Goal: Transaction & Acquisition: Purchase product/service

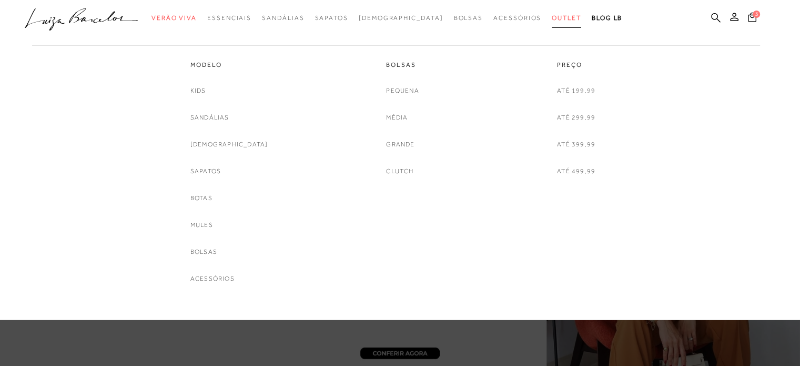
click at [552, 19] on span "Outlet" at bounding box center [566, 17] width 29 height 7
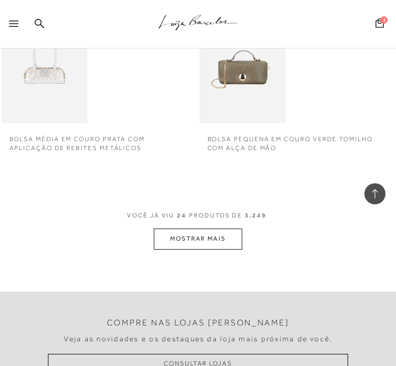
scroll to position [2105, 0]
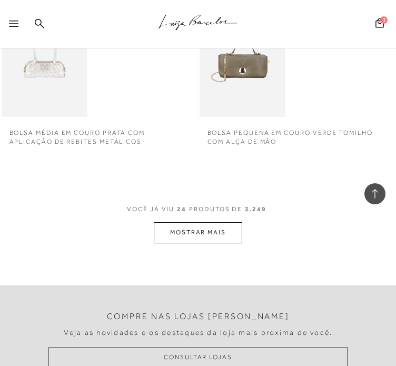
click at [187, 242] on button "MOSTRAR MAIS" at bounding box center [198, 232] width 88 height 21
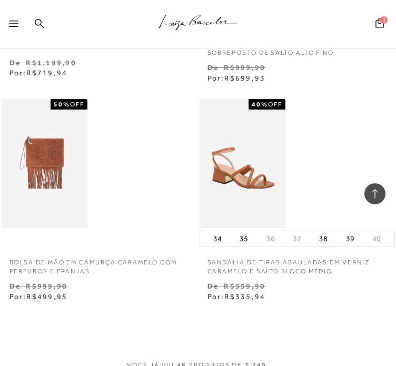
scroll to position [5209, 0]
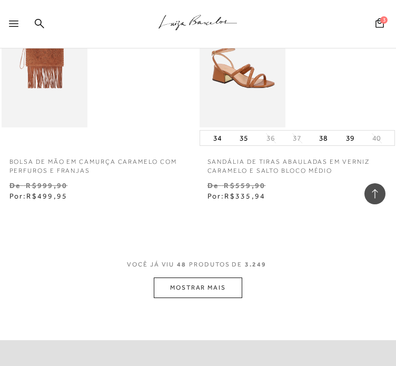
click at [229, 294] on button "MOSTRAR MAIS" at bounding box center [198, 287] width 88 height 21
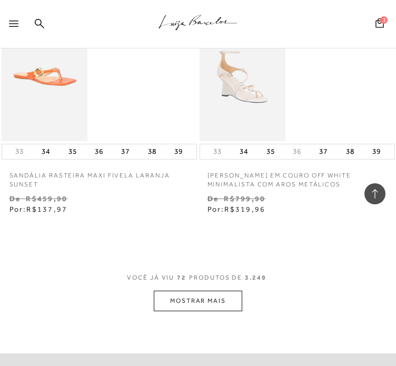
scroll to position [7892, 0]
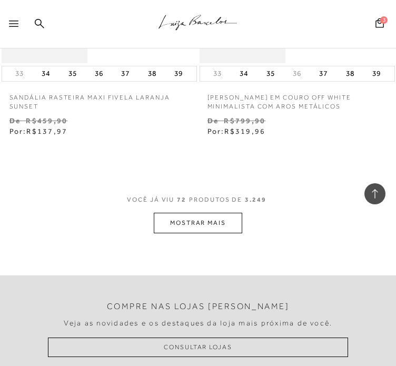
click at [206, 233] on button "MOSTRAR MAIS" at bounding box center [198, 223] width 88 height 21
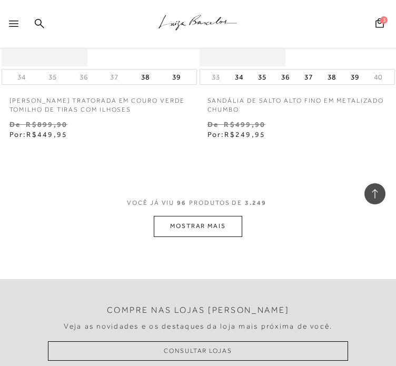
scroll to position [10523, 0]
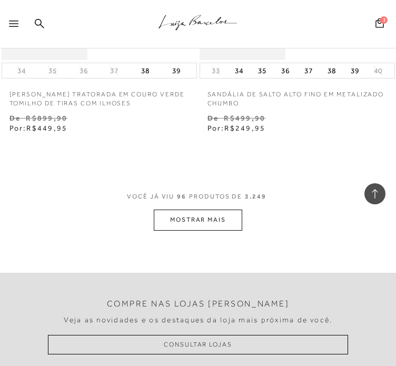
click at [210, 224] on button "MOSTRAR MAIS" at bounding box center [198, 219] width 88 height 21
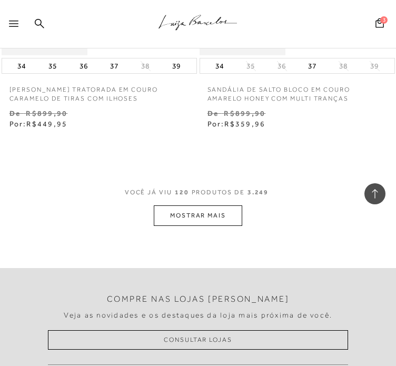
scroll to position [13154, 0]
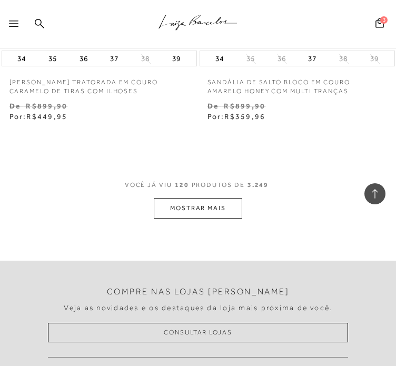
click at [215, 215] on button "MOSTRAR MAIS" at bounding box center [198, 208] width 88 height 21
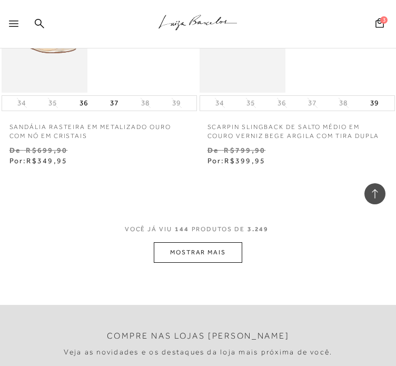
scroll to position [15732, 0]
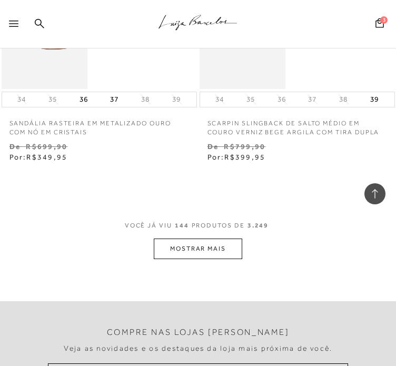
click at [224, 250] on button "MOSTRAR MAIS" at bounding box center [198, 248] width 88 height 21
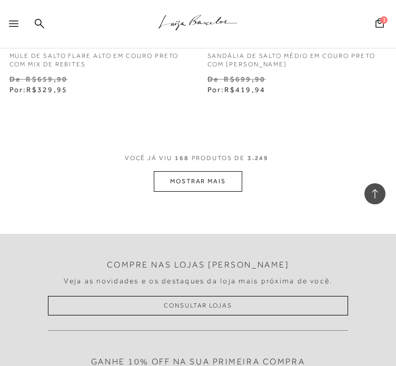
scroll to position [18415, 0]
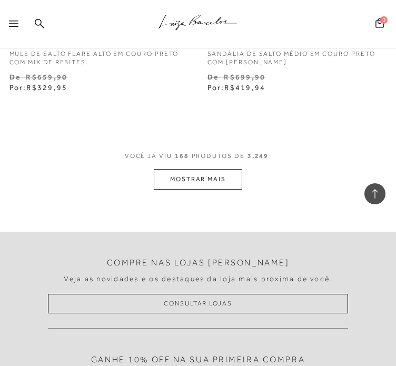
click at [217, 183] on button "MOSTRAR MAIS" at bounding box center [198, 179] width 88 height 21
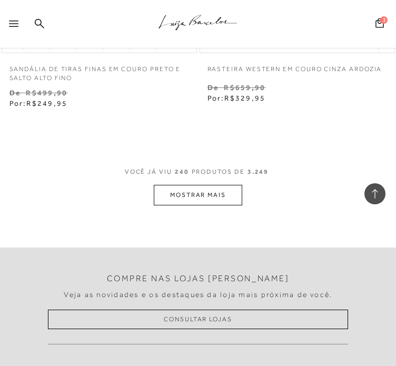
scroll to position [26255, 0]
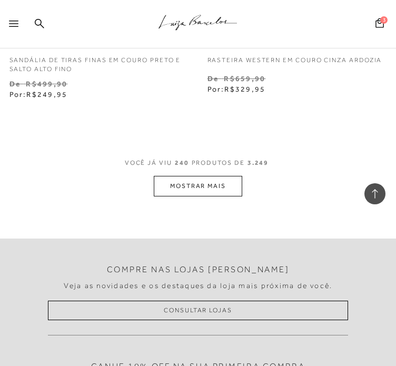
click at [203, 192] on button "MOSTRAR MAIS" at bounding box center [198, 186] width 88 height 21
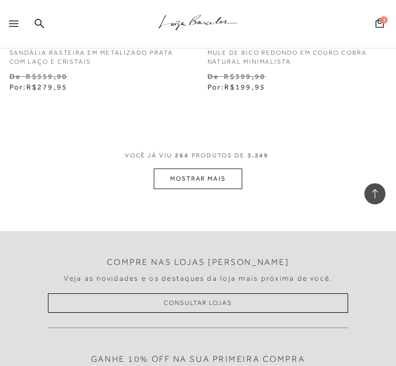
scroll to position [27360, 0]
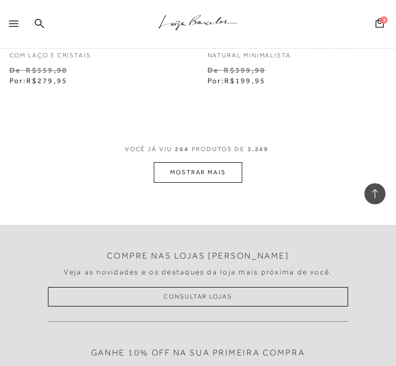
click at [232, 181] on button "MOSTRAR MAIS" at bounding box center [198, 172] width 88 height 21
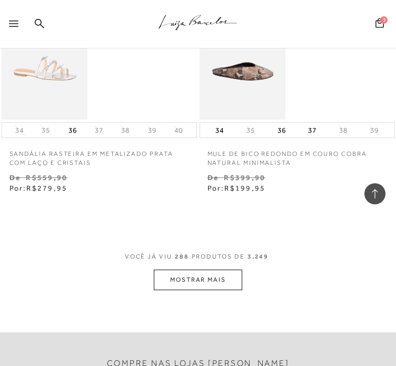
scroll to position [27255, 0]
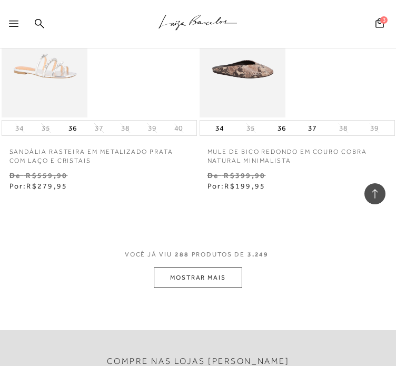
click at [209, 285] on button "MOSTRAR MAIS" at bounding box center [198, 277] width 88 height 21
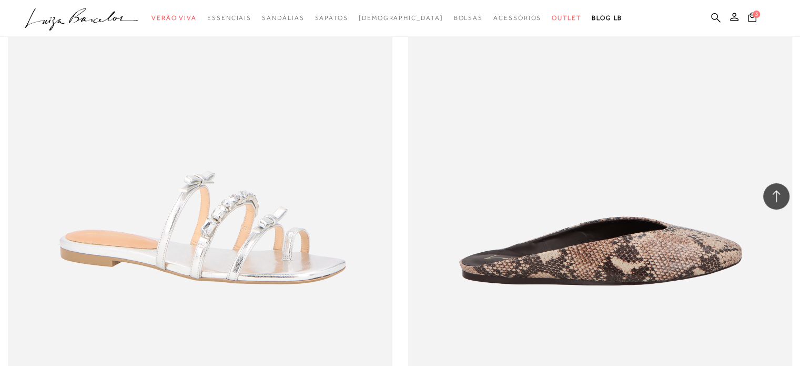
scroll to position [80579, 0]
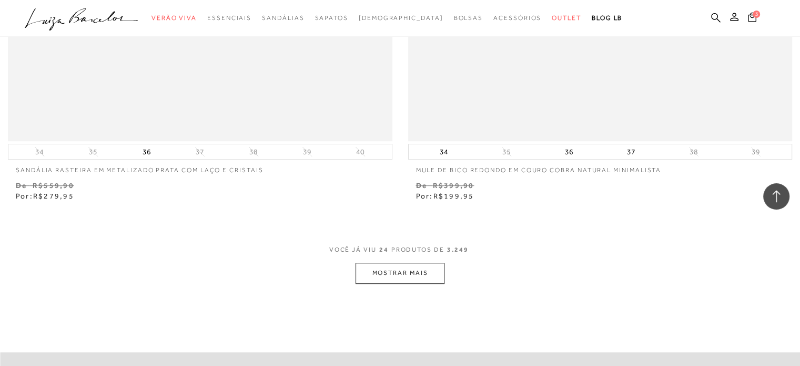
click at [395, 265] on button "MOSTRAR MAIS" at bounding box center [400, 273] width 88 height 21
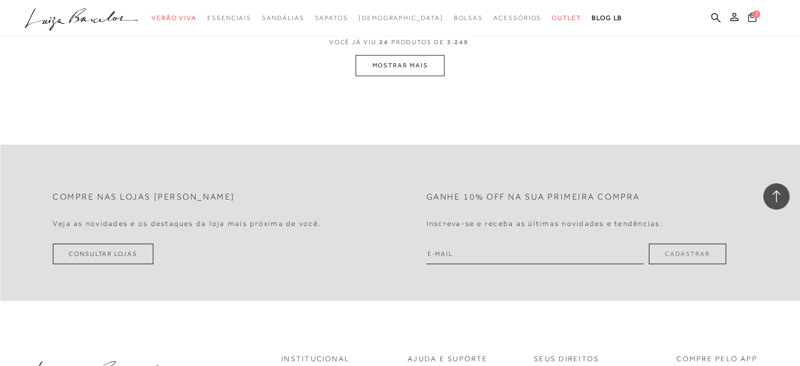
scroll to position [2284, 0]
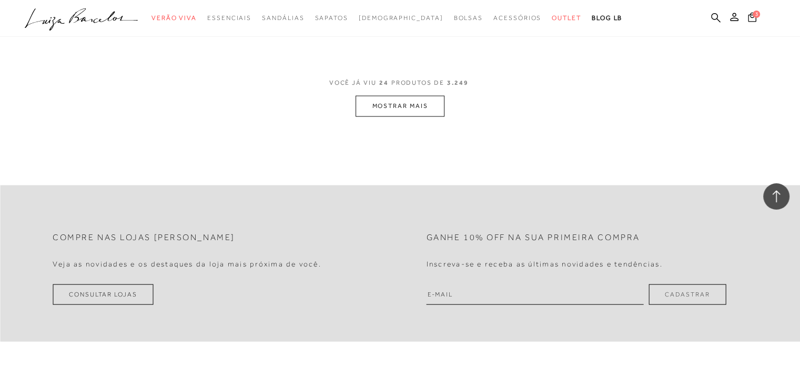
click at [420, 104] on button "MOSTRAR MAIS" at bounding box center [400, 106] width 88 height 21
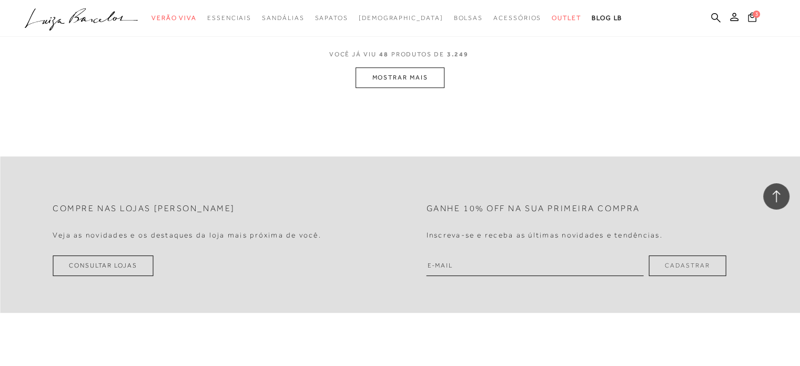
scroll to position [4546, 0]
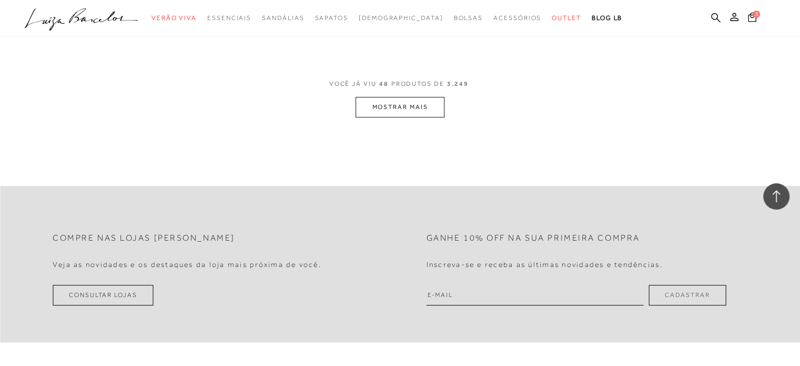
click at [384, 101] on button "MOSTRAR MAIS" at bounding box center [400, 107] width 88 height 21
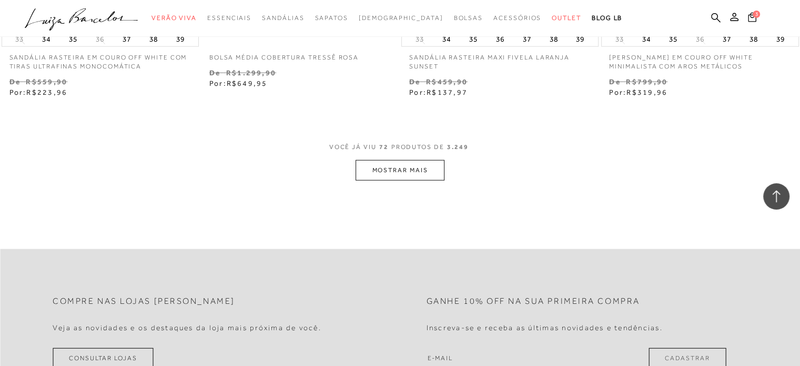
scroll to position [6706, 0]
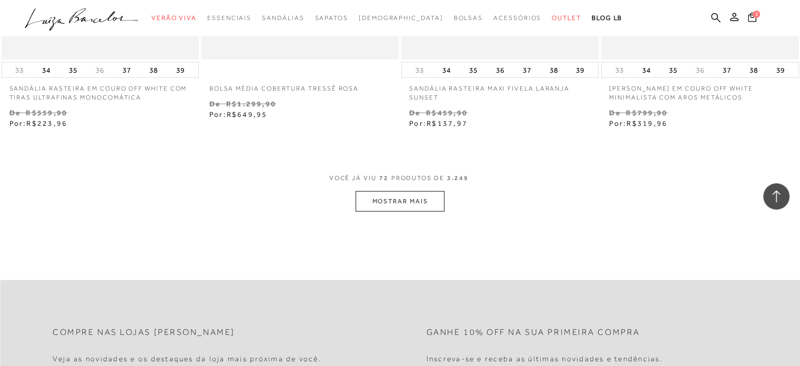
click at [402, 198] on button "MOSTRAR MAIS" at bounding box center [400, 201] width 88 height 21
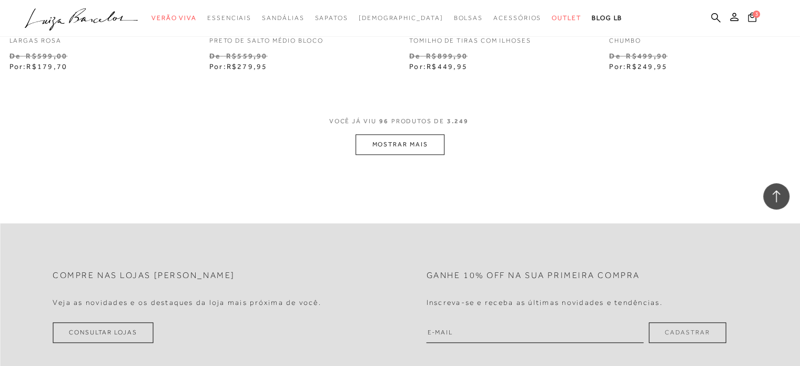
scroll to position [8949, 0]
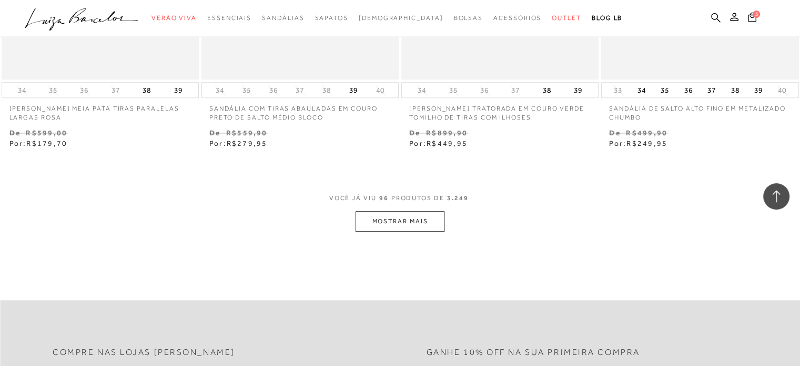
click at [405, 212] on button "MOSTRAR MAIS" at bounding box center [400, 221] width 88 height 21
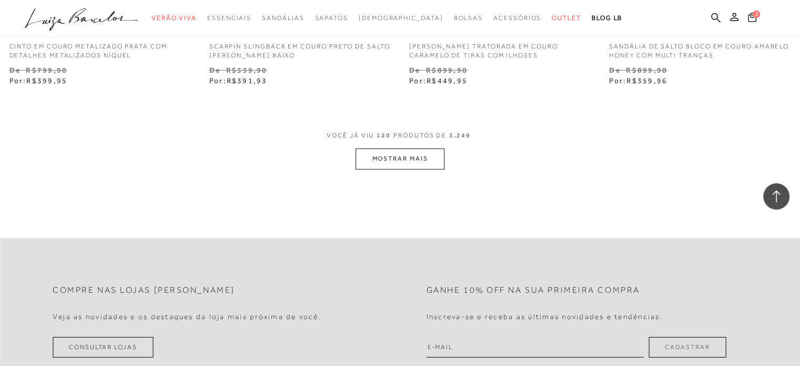
scroll to position [11255, 0]
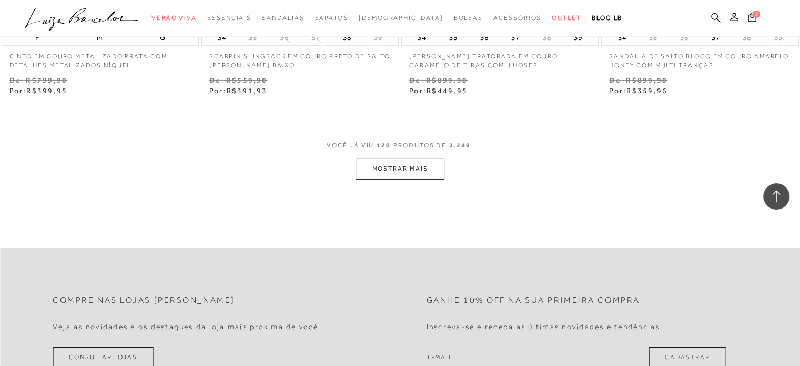
click at [434, 158] on button "MOSTRAR MAIS" at bounding box center [400, 168] width 88 height 21
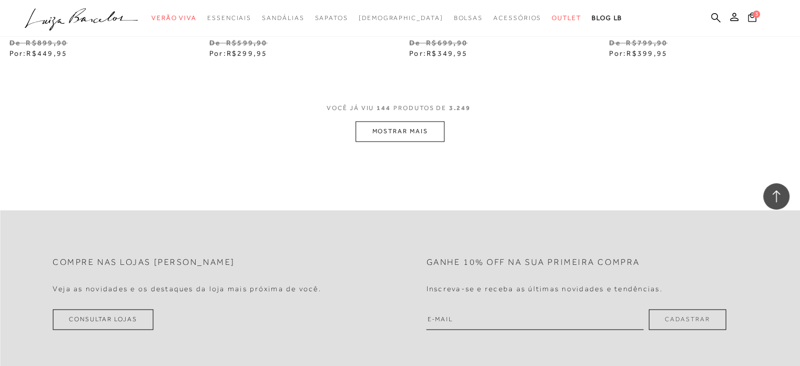
scroll to position [13509, 0]
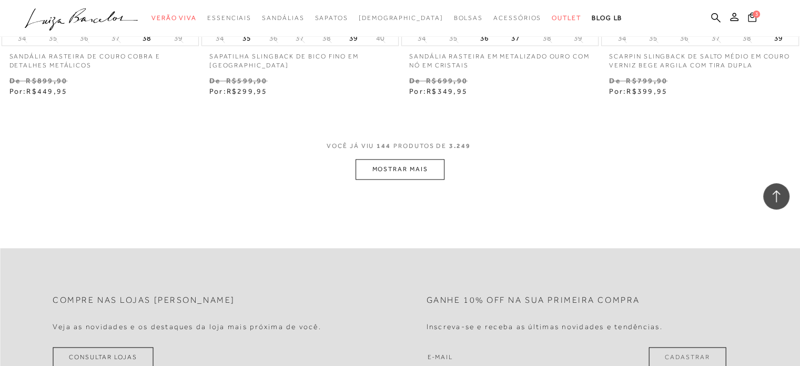
click at [428, 163] on button "MOSTRAR MAIS" at bounding box center [400, 169] width 88 height 21
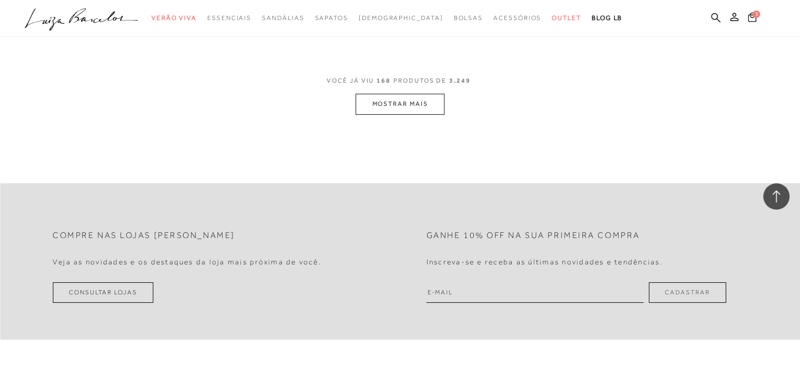
scroll to position [15825, 0]
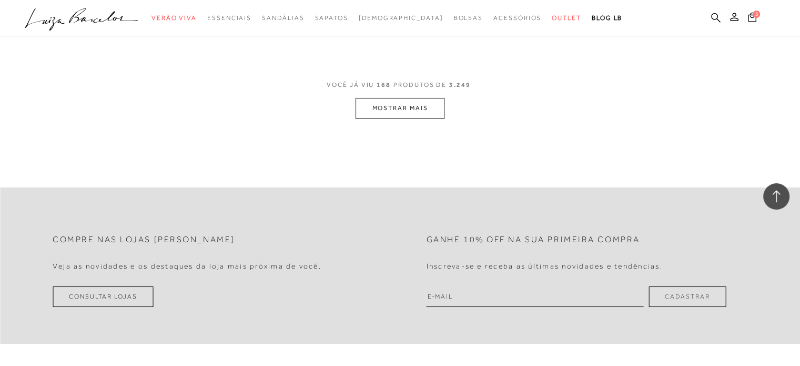
click at [424, 100] on button "MOSTRAR MAIS" at bounding box center [400, 108] width 88 height 21
